Goal: Task Accomplishment & Management: Manage account settings

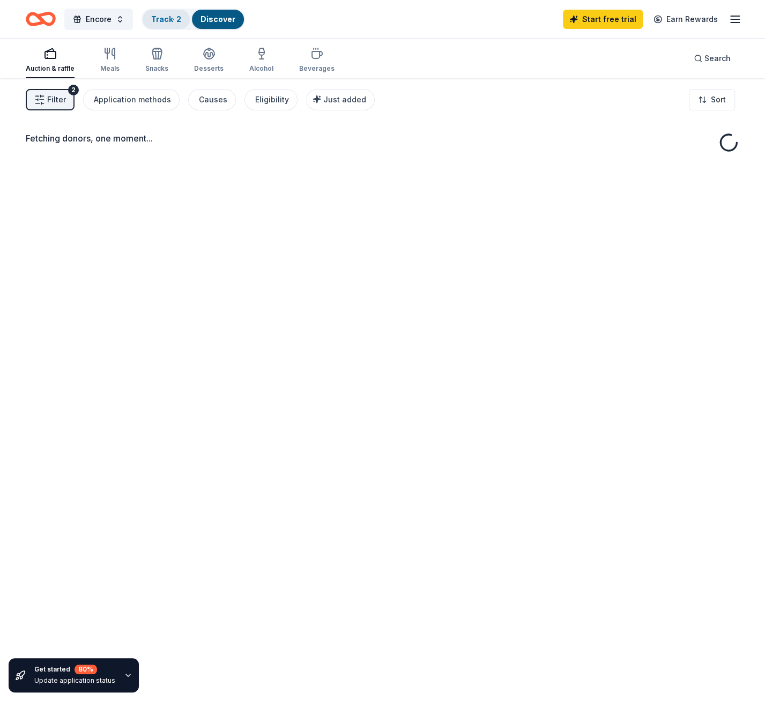
drag, startPoint x: 142, startPoint y: 17, endPoint x: 151, endPoint y: 19, distance: 9.8
click at [143, 17] on div "Track · 2" at bounding box center [166, 19] width 47 height 19
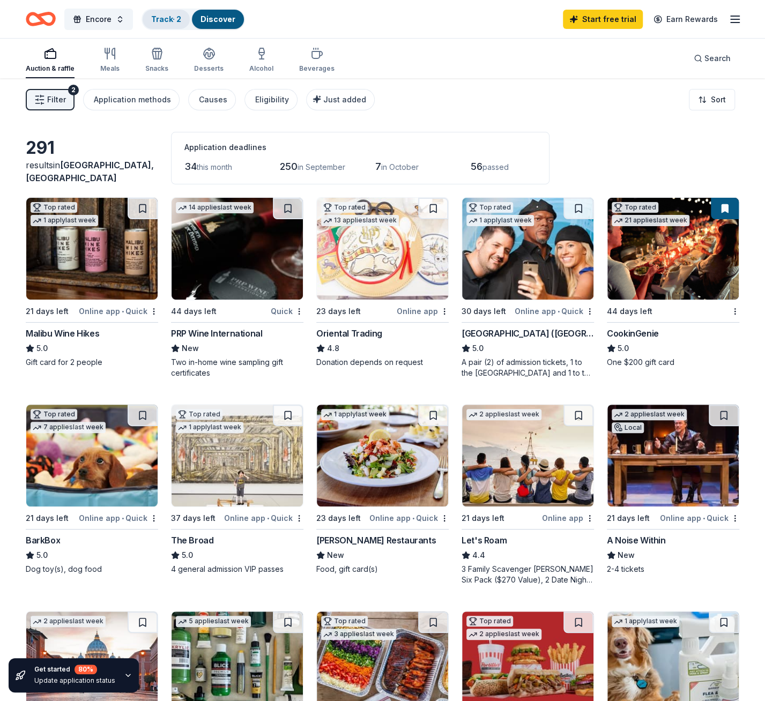
click at [182, 21] on div "Track · 2" at bounding box center [166, 19] width 47 height 19
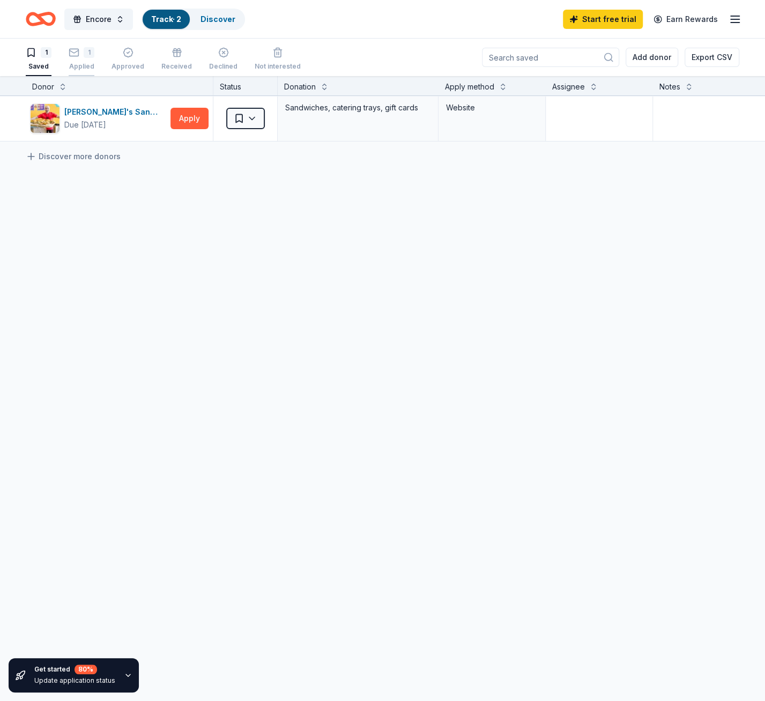
click at [93, 58] on div "1 Applied" at bounding box center [82, 59] width 26 height 24
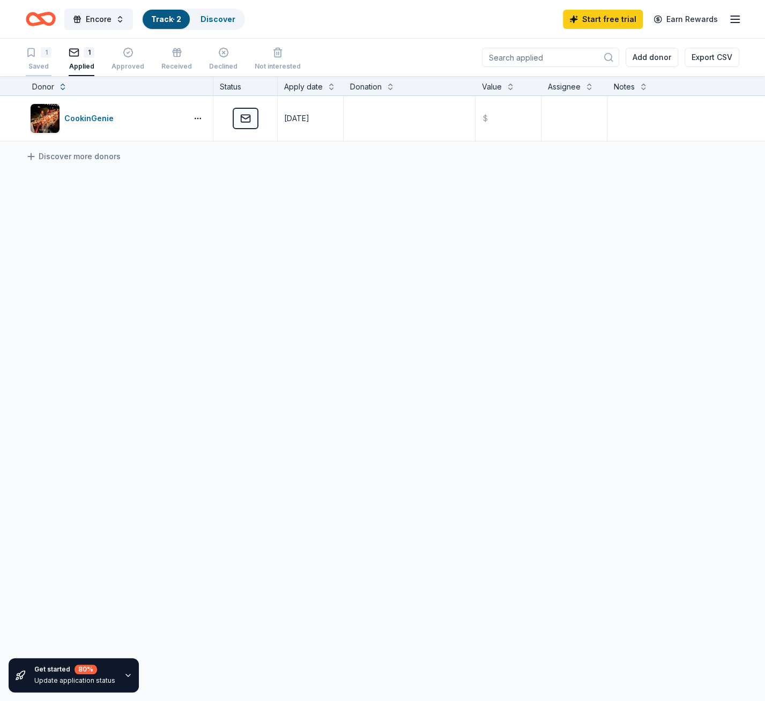
click at [32, 65] on div "Saved" at bounding box center [39, 66] width 26 height 9
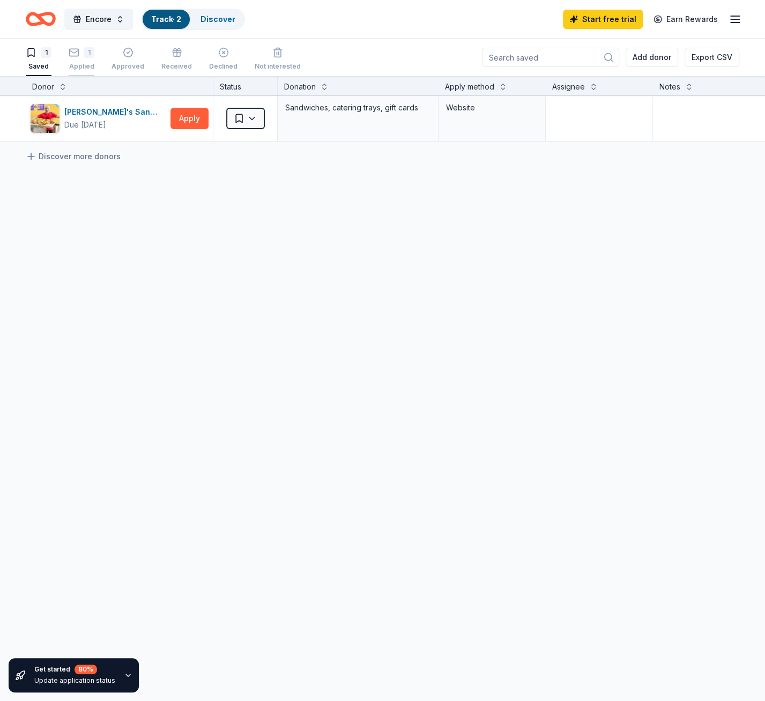
click at [75, 69] on div "Applied" at bounding box center [82, 66] width 26 height 9
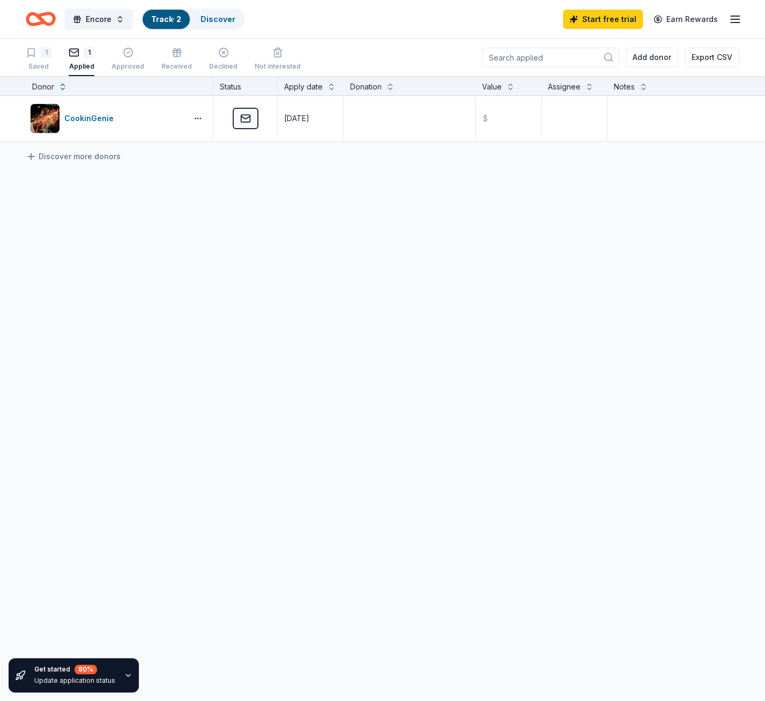
click at [23, 57] on div "1 Saved 1 Applied Approved Received Declined Not interested Add donor Export CSV" at bounding box center [382, 58] width 765 height 38
